Goal: Task Accomplishment & Management: Manage account settings

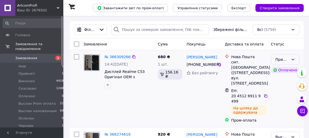
click at [282, 60] on div "Прийнято" at bounding box center [282, 60] width 13 height 6
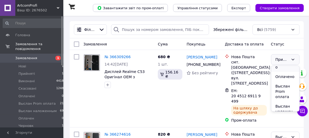
scroll to position [29, 0]
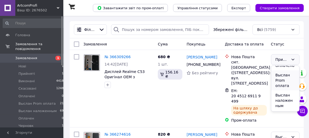
click at [282, 90] on li "Выслан Prom оплата" at bounding box center [286, 80] width 28 height 20
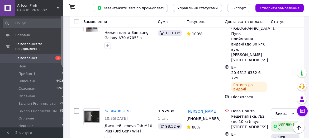
scroll to position [879, 0]
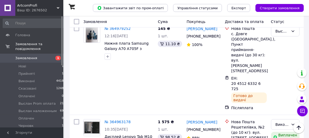
click at [22, 56] on span "Замовлення" at bounding box center [26, 58] width 22 height 5
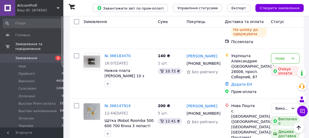
scroll to position [142, 0]
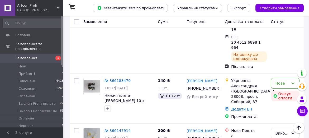
click at [25, 56] on span "Замовлення" at bounding box center [26, 58] width 22 height 5
